Goal: Obtain resource: Download file/media

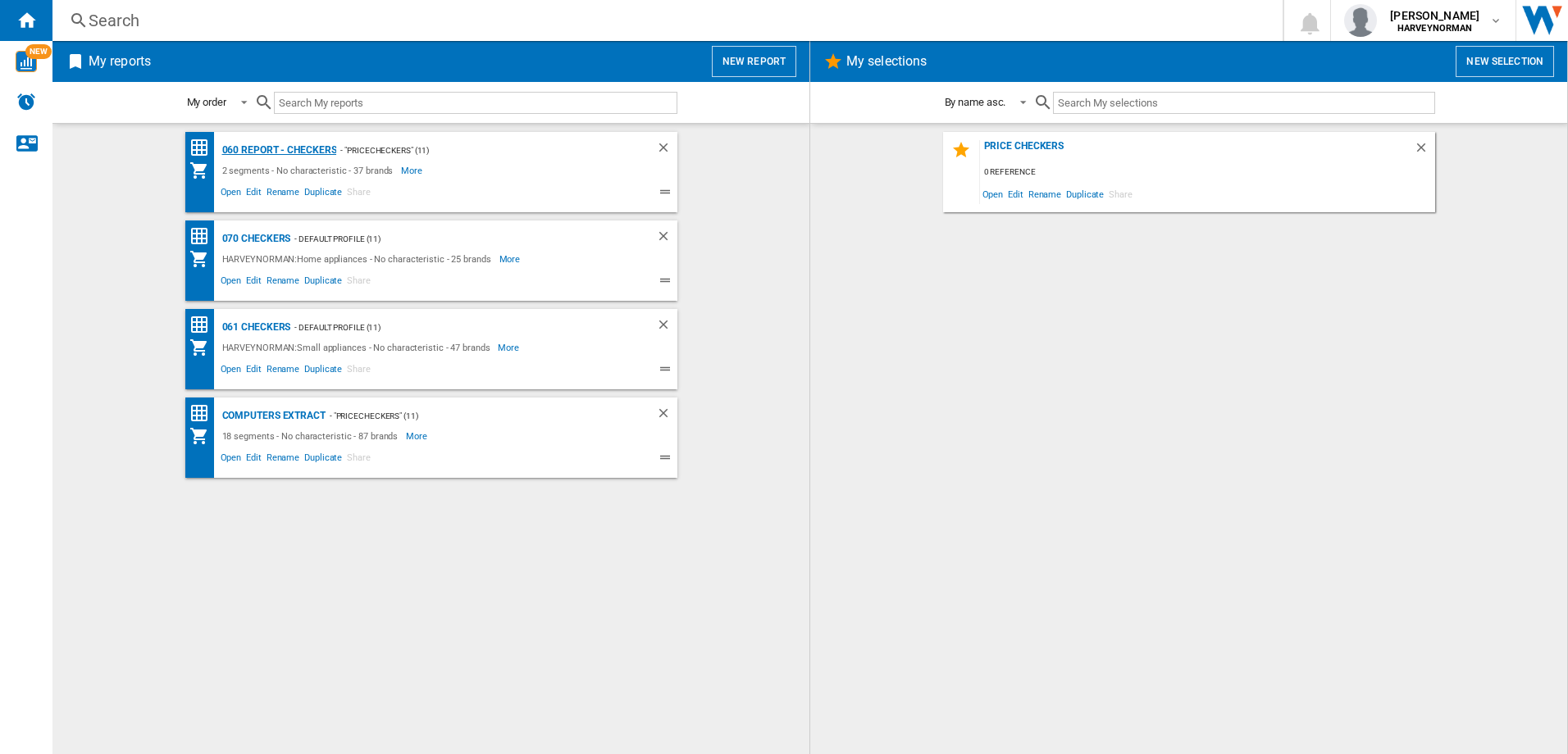
click at [312, 150] on div "060 report - Checkers" at bounding box center [276, 151] width 118 height 20
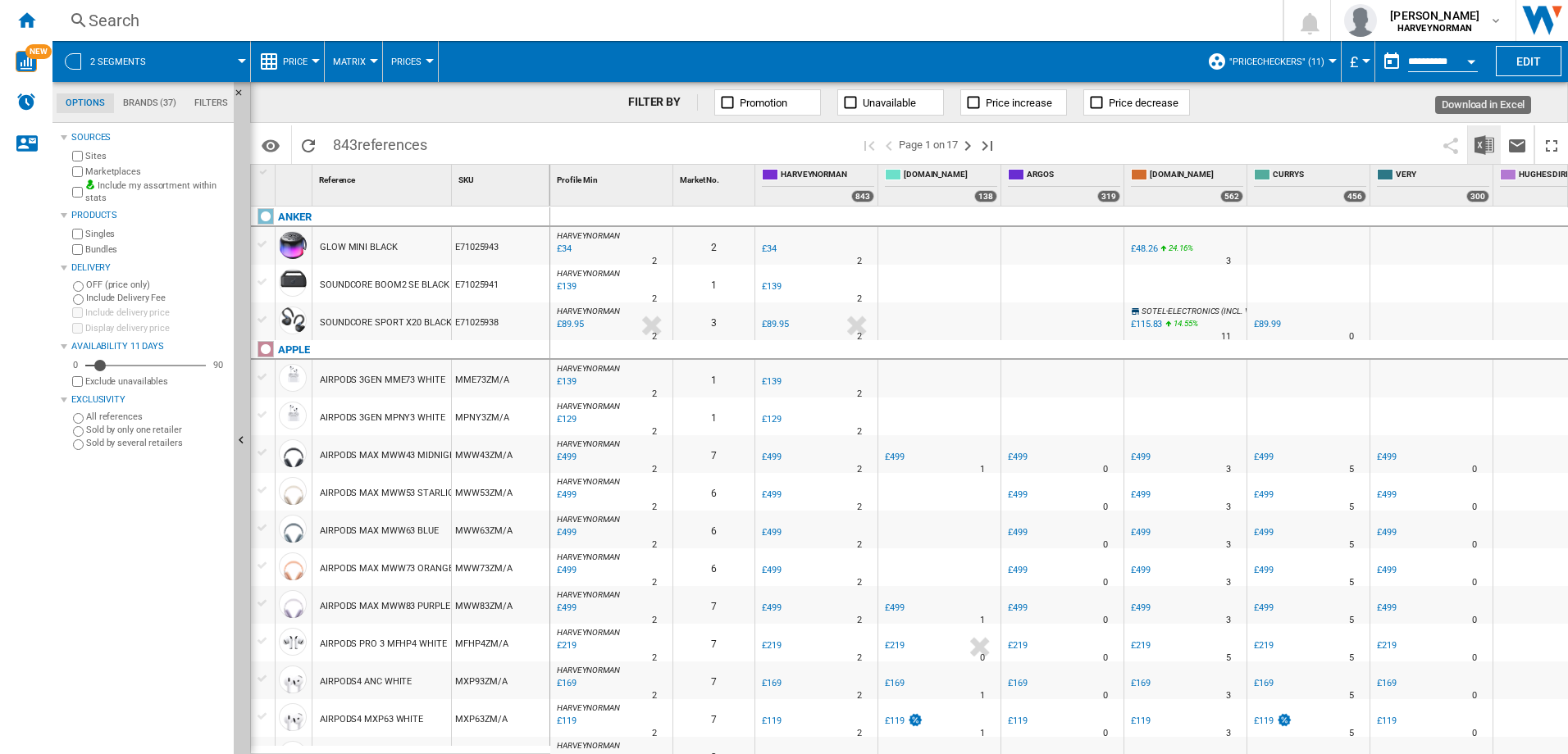
click at [1485, 144] on img "Download in Excel" at bounding box center [1483, 144] width 19 height 19
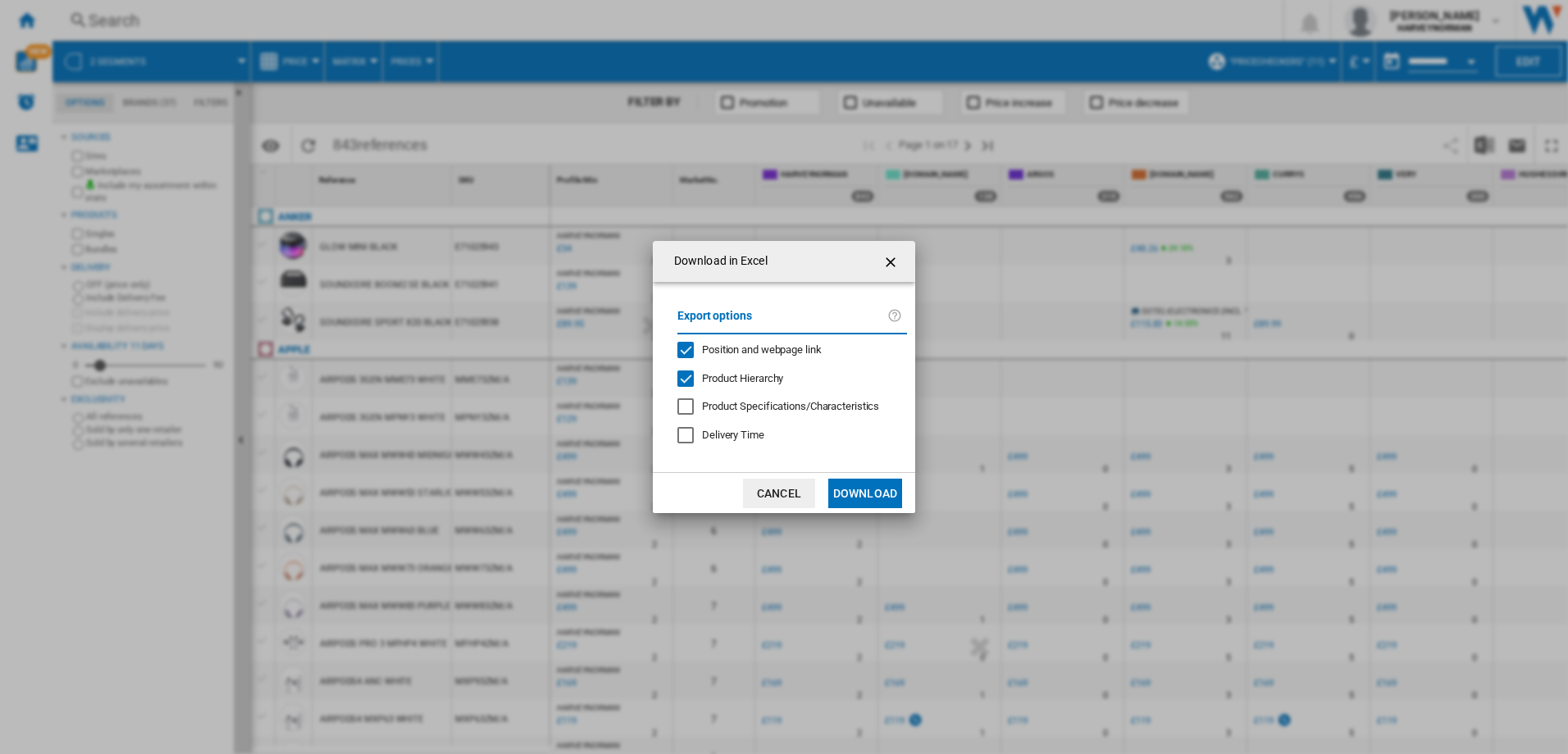
click at [892, 494] on button "Download" at bounding box center [864, 493] width 73 height 29
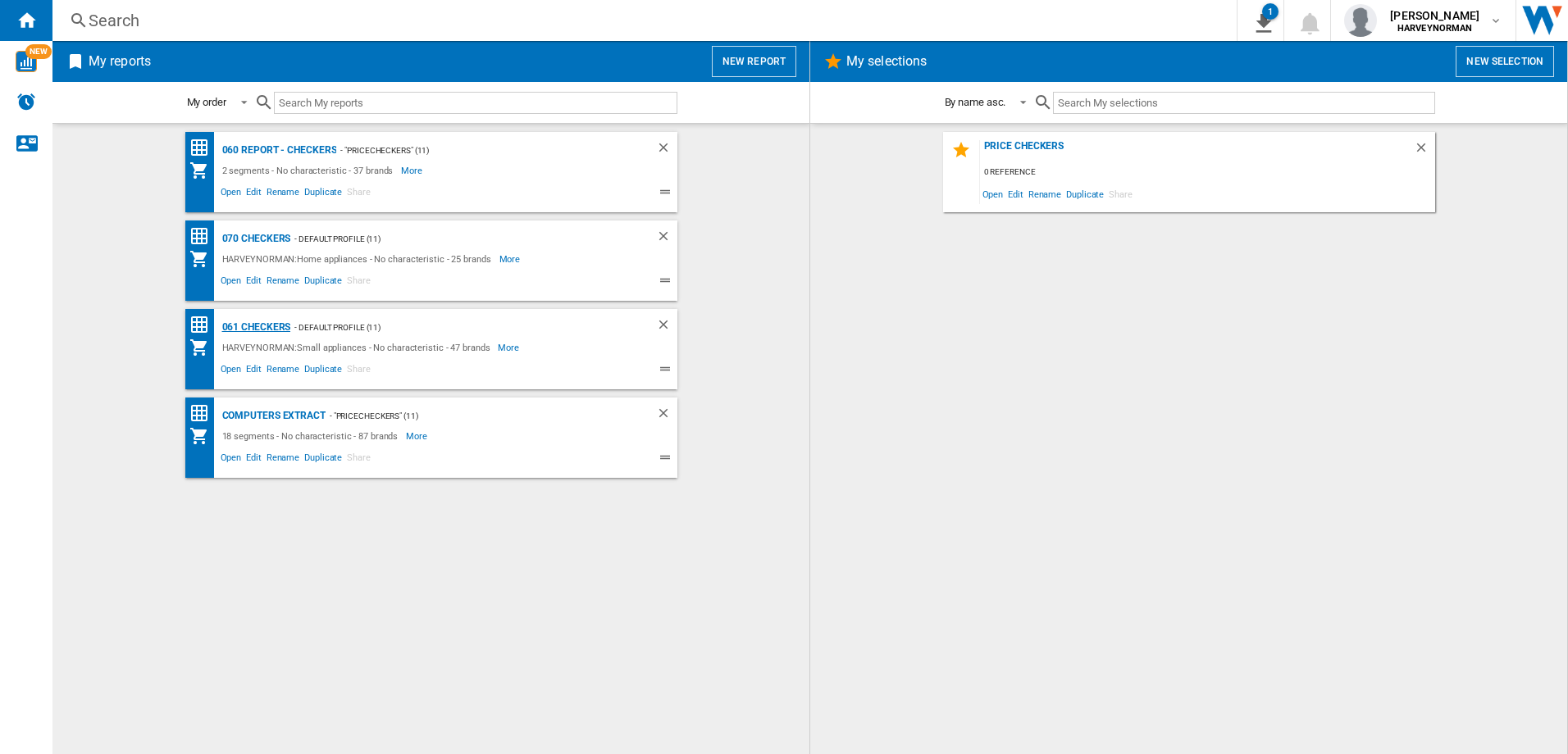
click at [275, 320] on div "061 Checkers" at bounding box center [254, 327] width 73 height 20
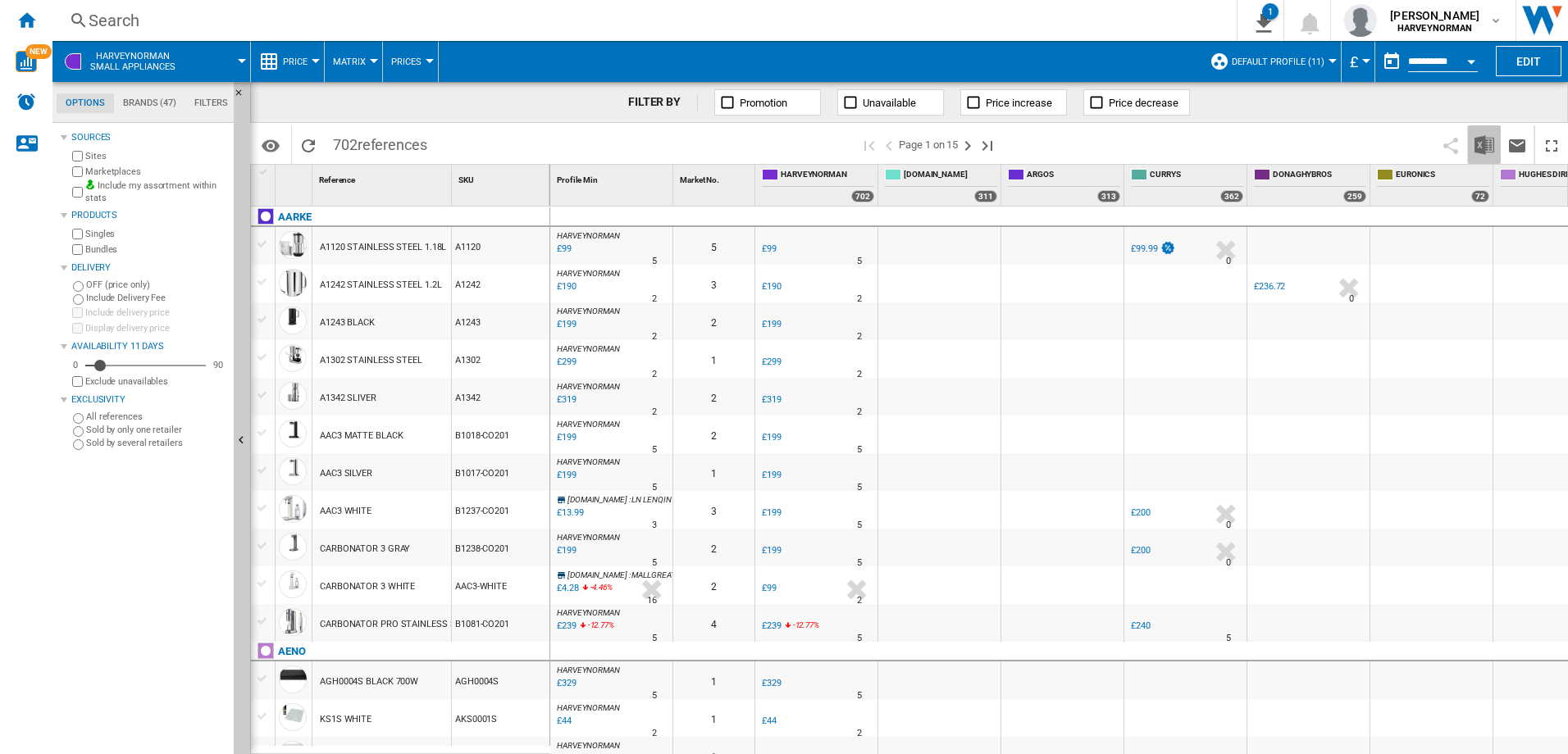
click at [1480, 147] on img "Download in Excel" at bounding box center [1483, 144] width 19 height 19
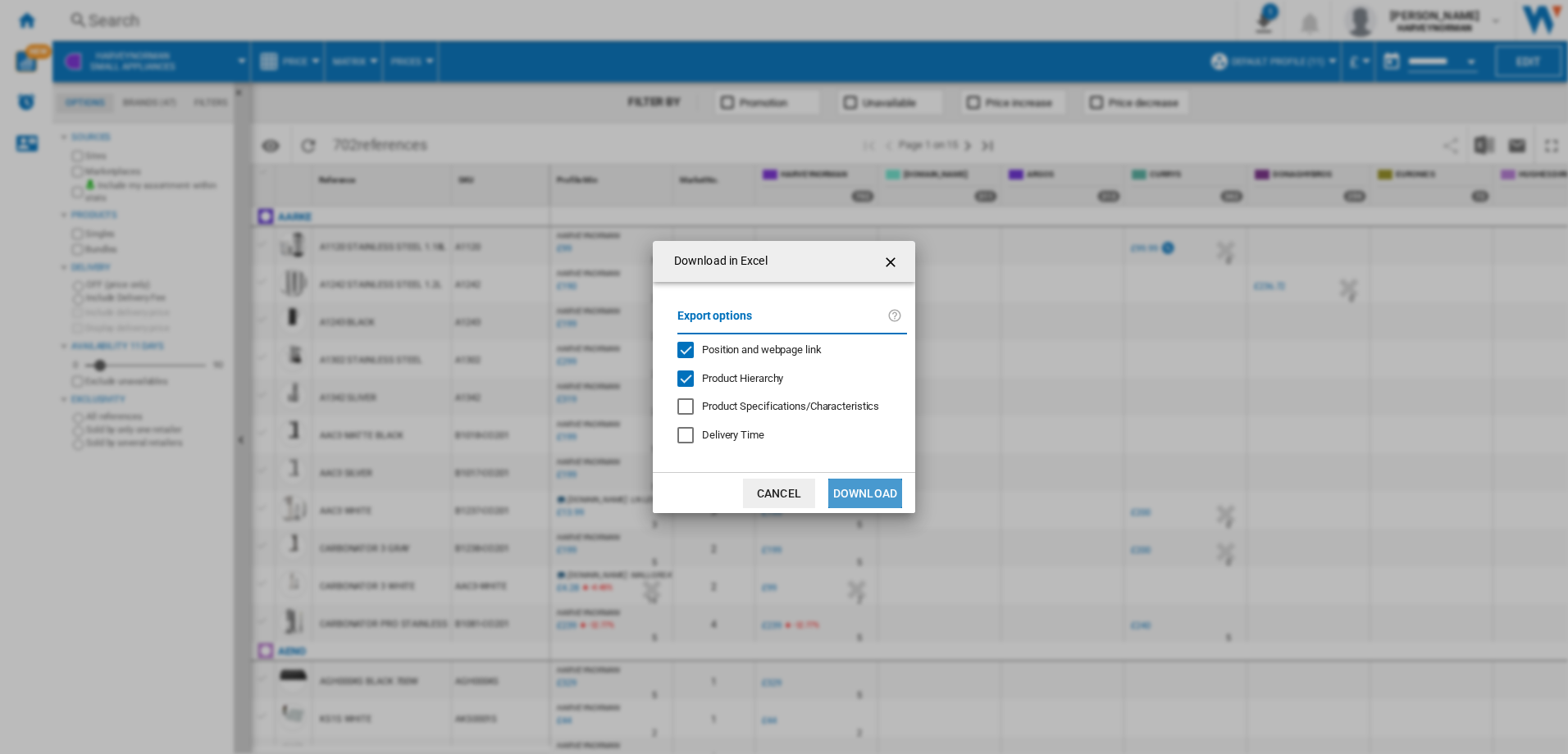
click at [863, 495] on button "Download" at bounding box center [864, 493] width 73 height 29
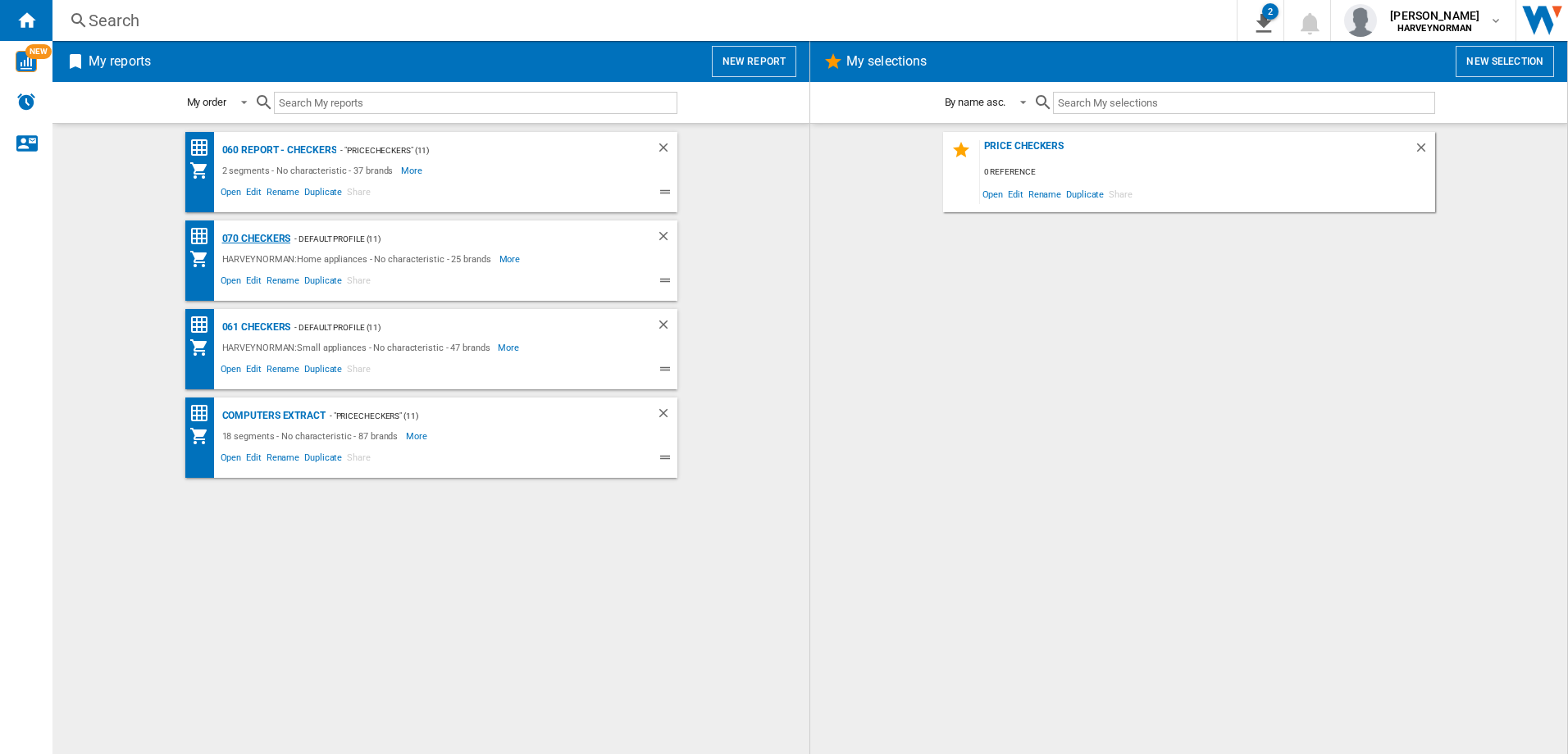
click at [261, 238] on div "070 Checkers" at bounding box center [254, 239] width 73 height 20
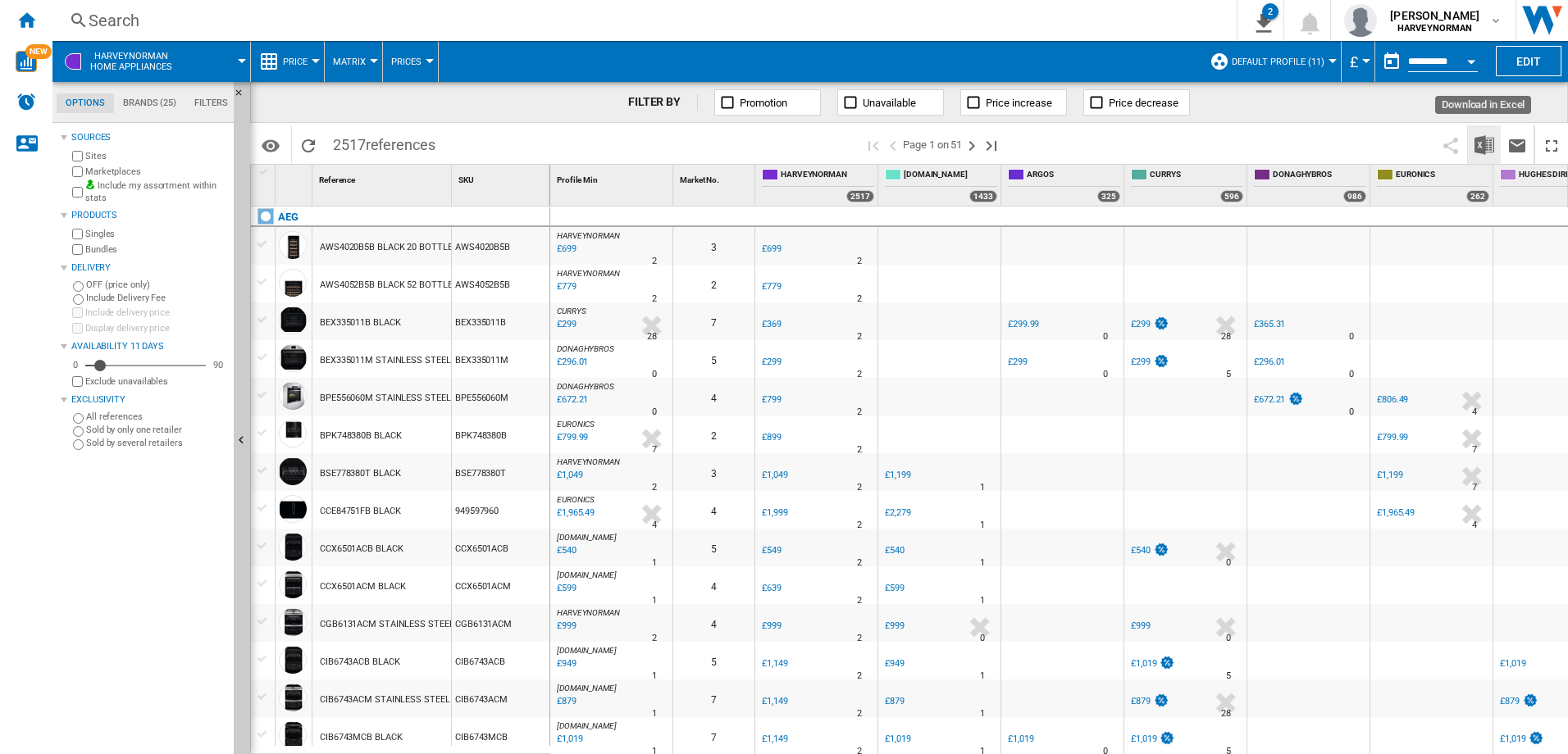
click at [1488, 143] on img "Download in Excel" at bounding box center [1483, 144] width 19 height 19
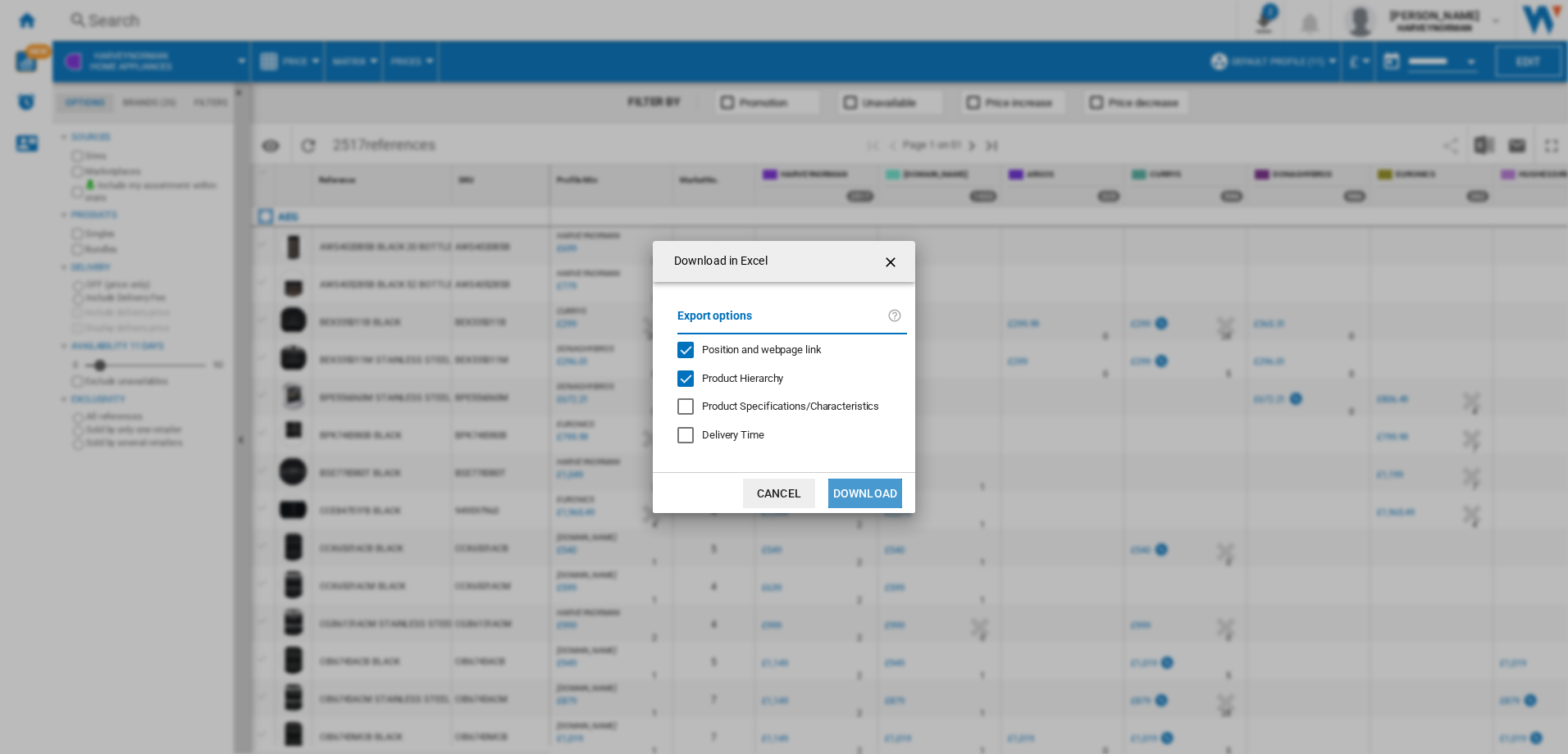
click at [880, 495] on button "Download" at bounding box center [864, 493] width 73 height 29
